Goal: Complete application form

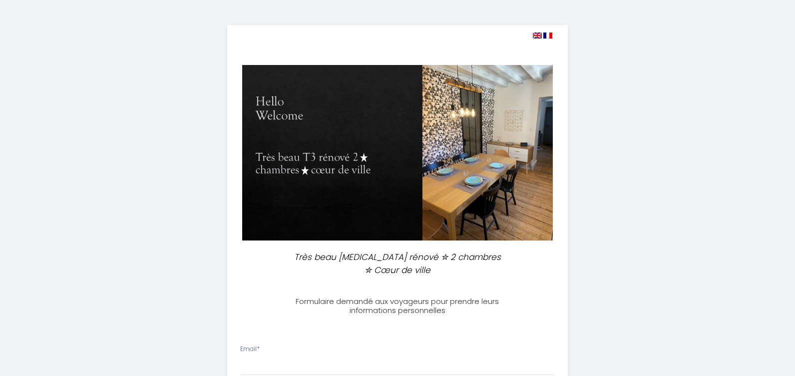
select select
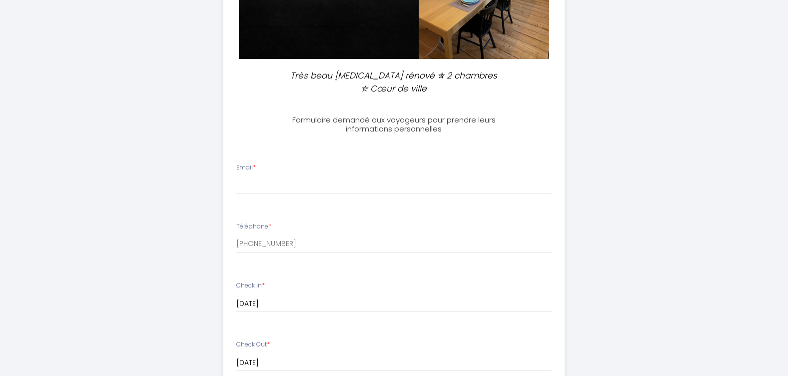
scroll to position [200, 0]
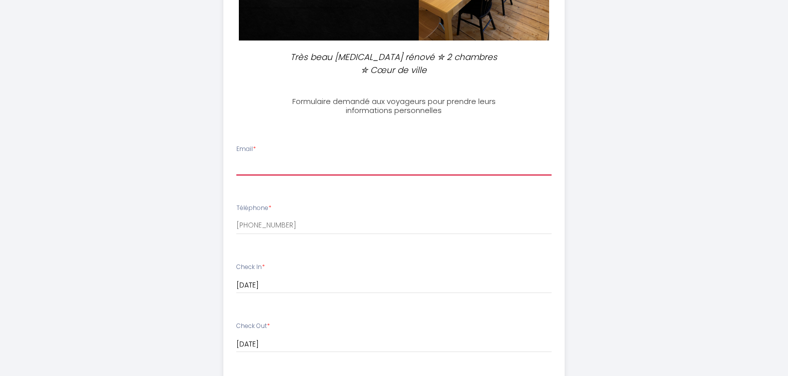
click at [299, 165] on input "Email *" at bounding box center [393, 166] width 315 height 18
type input "[EMAIL_ADDRESS][DOMAIN_NAME]"
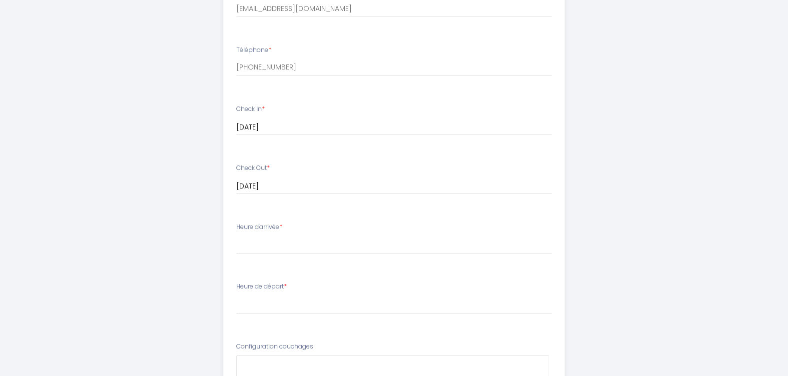
scroll to position [334, 0]
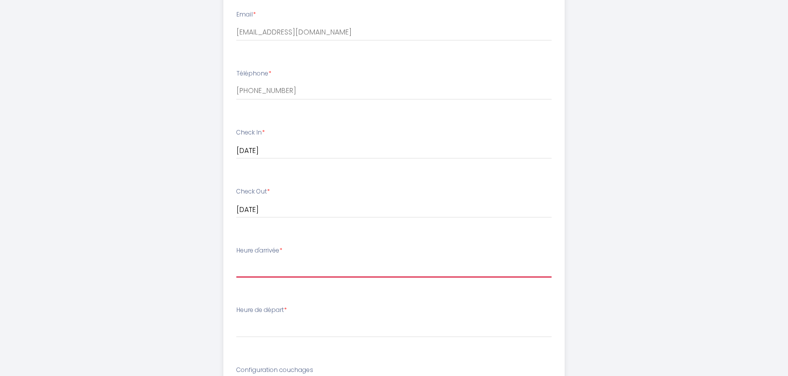
click at [285, 272] on select "15:00 15:30 16:00 16:30 17:00 17:30 18:00 18:30 19:00 19:30 20:00 20:30 21:00 2…" at bounding box center [393, 267] width 315 height 19
select select "15:00"
click at [236, 258] on select "15:00 15:30 16:00 16:30 17:00 17:30 18:00 18:30 19:00 19:30 20:00 20:30 21:00 2…" at bounding box center [393, 267] width 315 height 19
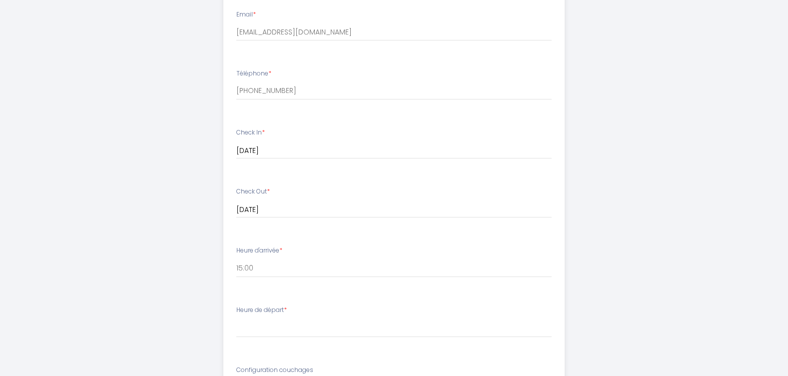
click at [330, 313] on div "Heure de départ * 00:00 00:30 01:00 01:30 02:00 02:30 03:00 03:30 04:00 04:30 0…" at bounding box center [393, 321] width 315 height 32
click at [296, 324] on select "00:00 00:30 01:00 01:30 02:00 02:30 03:00 03:30 04:00 04:30 05:00 05:30 06:00 0…" at bounding box center [393, 327] width 315 height 19
select select "11:00"
click at [236, 318] on select "00:00 00:30 01:00 01:30 02:00 02:30 03:00 03:30 04:00 04:30 05:00 05:30 06:00 0…" at bounding box center [393, 327] width 315 height 19
click at [130, 262] on div "Très beau [MEDICAL_DATA] rénové ✮ 2 chambres ✮ Cœur de ville Formulaire demandé…" at bounding box center [394, 146] width 788 height 960
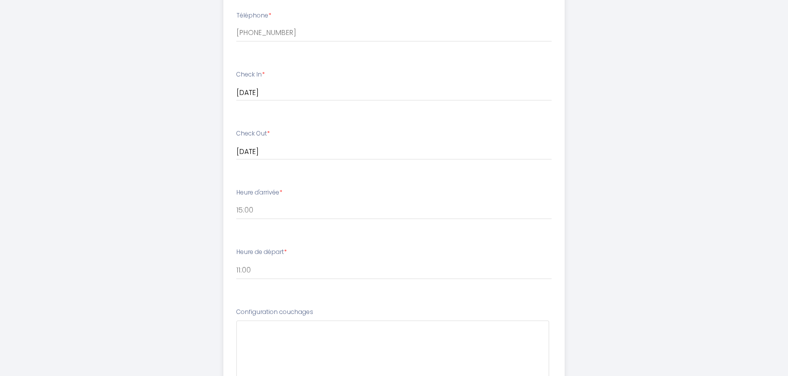
scroll to position [484, 0]
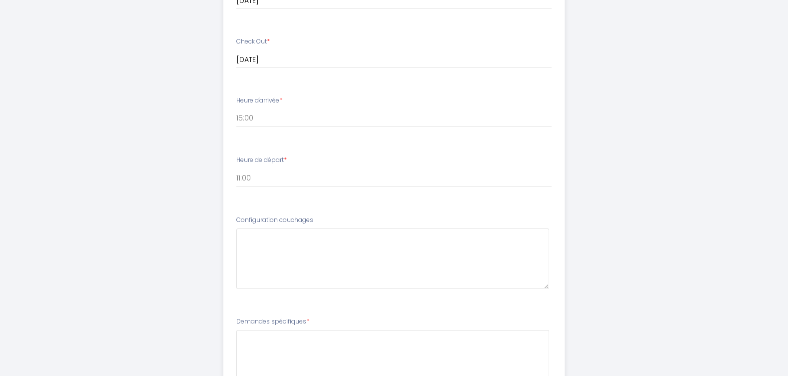
drag, startPoint x: 319, startPoint y: 220, endPoint x: 232, endPoint y: 219, distance: 86.9
click at [232, 219] on li "Configuration couchages" at bounding box center [394, 256] width 340 height 95
drag, startPoint x: 232, startPoint y: 219, endPoint x: 263, endPoint y: 219, distance: 31.0
copy label "Configuration couchages"
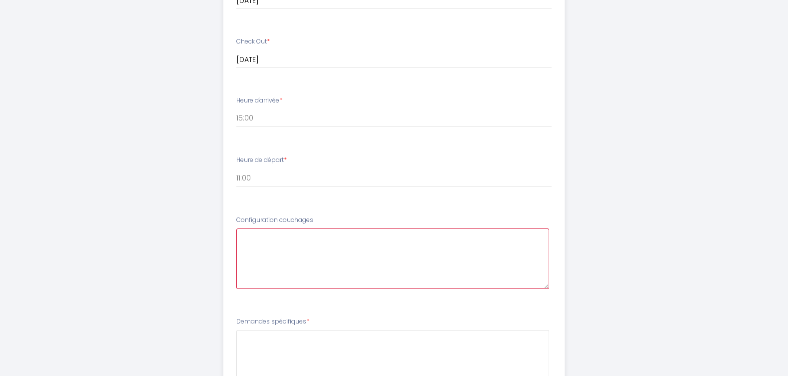
click at [300, 250] on couchages6 at bounding box center [392, 258] width 313 height 60
paste couchages6 "deux adultes dans un lit double et deux adolescents dans des lits simples"
drag, startPoint x: 382, startPoint y: 236, endPoint x: 424, endPoint y: 241, distance: 42.3
click at [424, 241] on couchages6 "deux adultes dans un lit double et deux adolescents dans des lits simples" at bounding box center [392, 258] width 313 height 60
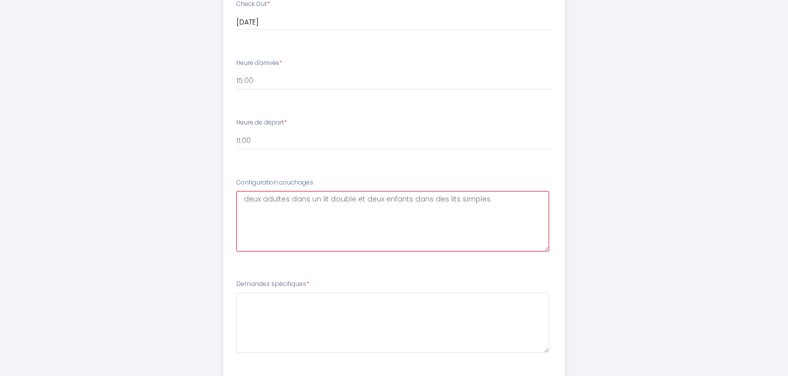
scroll to position [584, 0]
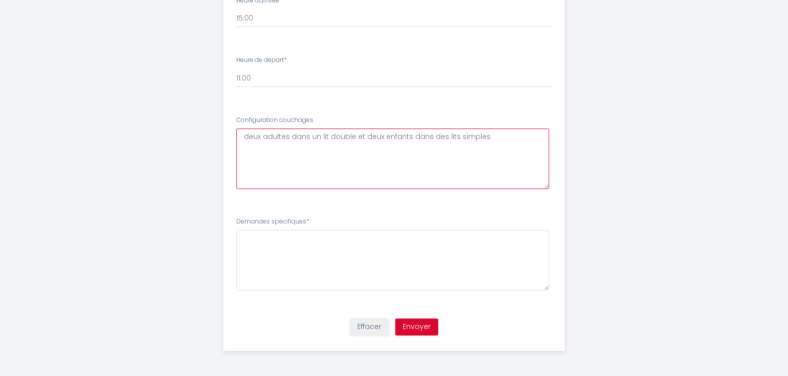
type couchages6 "deux adultes dans un lit double et deux enfants dans des lits simples"
drag, startPoint x: 330, startPoint y: 220, endPoint x: 230, endPoint y: 217, distance: 99.5
click at [230, 217] on li "Demandes spécifiques *" at bounding box center [394, 258] width 340 height 95
drag, startPoint x: 230, startPoint y: 217, endPoint x: 267, endPoint y: 221, distance: 36.7
copy label "Demandes spécifiques *"
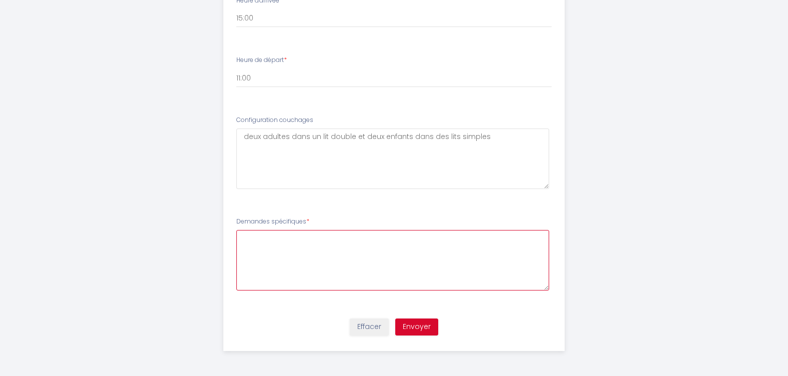
click at [346, 262] on spécifiques7 at bounding box center [392, 260] width 313 height 60
paste spécifiques7 "Nous avons besoin de conseils sur l'endroit où garer la voiture"
type spécifiques7 "Nous avons besoin de conseils sur l'endroit où garer la voiture"
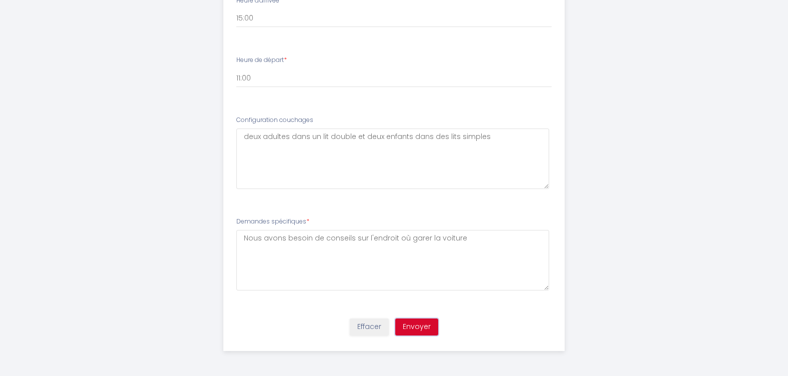
click at [416, 331] on button "Envoyer" at bounding box center [416, 326] width 43 height 17
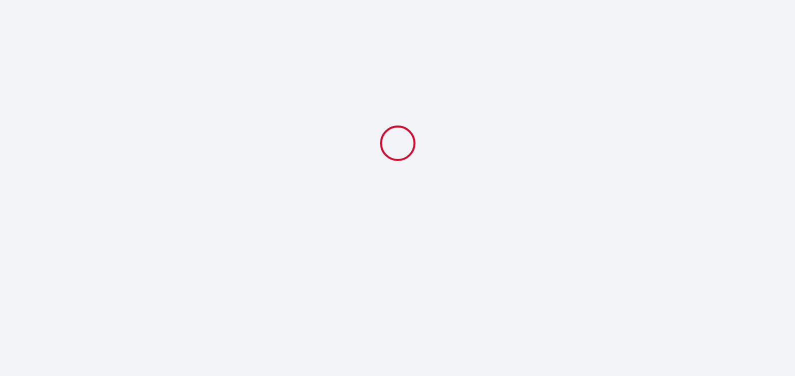
select select "11:00"
